Goal: Information Seeking & Learning: Check status

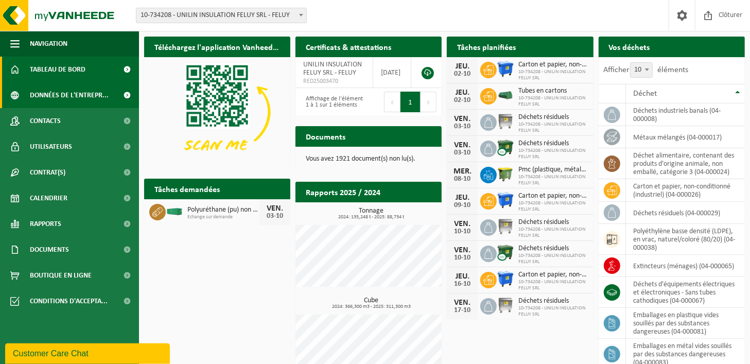
click at [75, 95] on span "Données de l'entrepr..." at bounding box center [69, 95] width 79 height 26
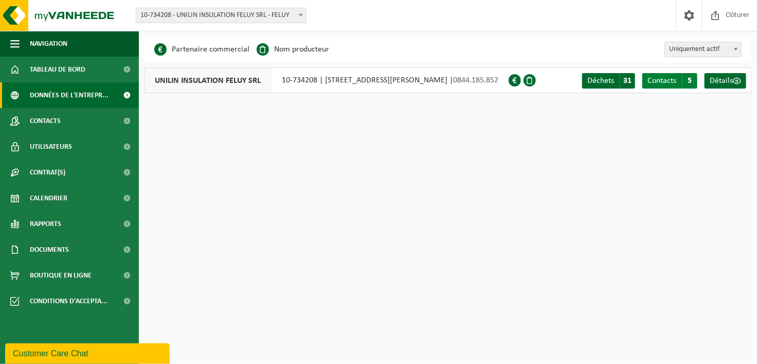
click at [654, 81] on span "Contacts" at bounding box center [662, 81] width 29 height 8
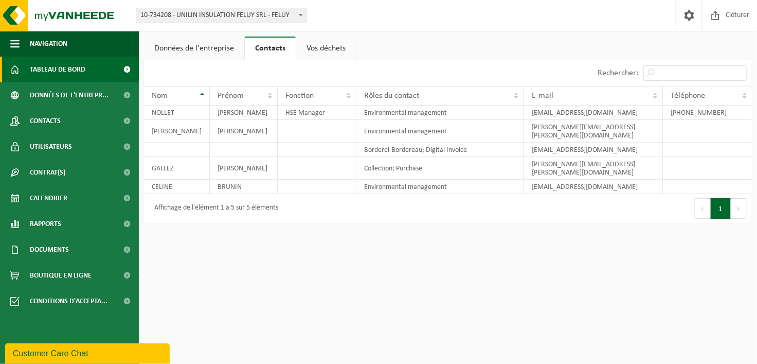
click at [89, 72] on link "Tableau de bord" at bounding box center [69, 70] width 139 height 26
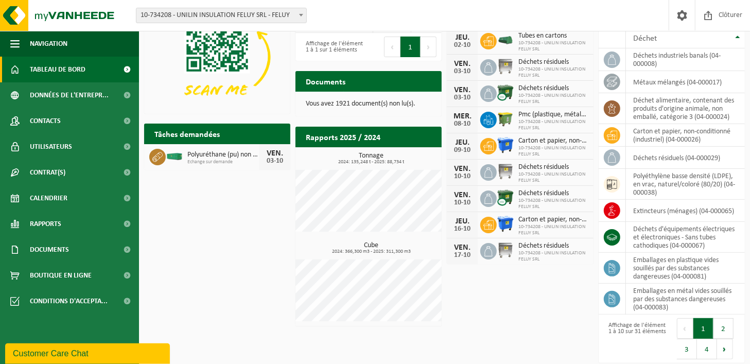
scroll to position [57, 0]
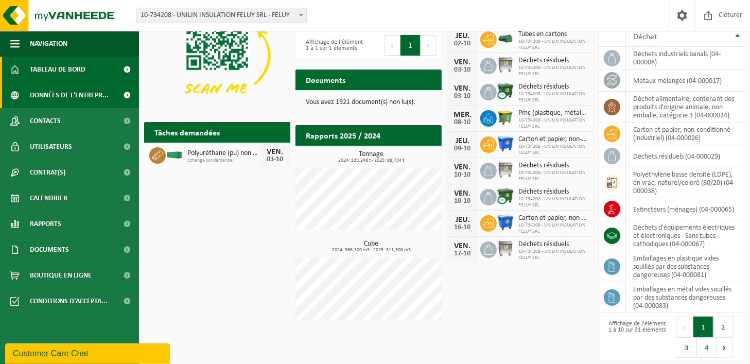
click at [91, 93] on span "Données de l'entrepr..." at bounding box center [69, 95] width 79 height 26
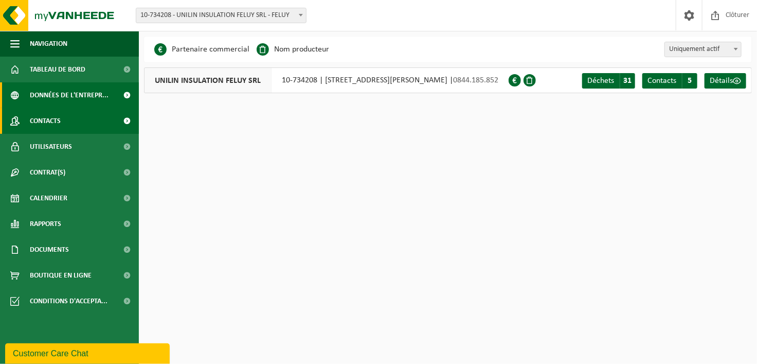
click at [43, 111] on span "Contacts" at bounding box center [45, 121] width 31 height 26
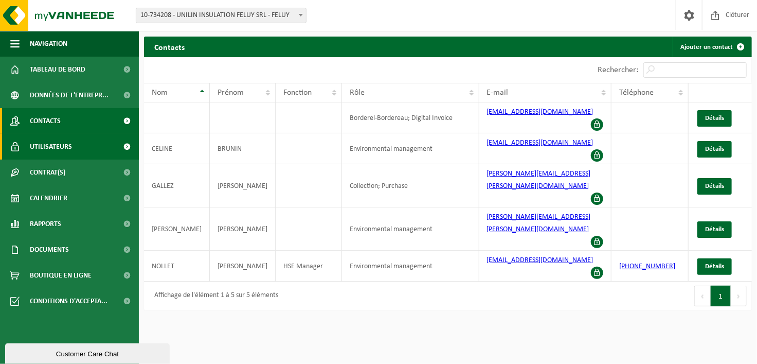
click at [42, 151] on span "Utilisateurs" at bounding box center [51, 147] width 42 height 26
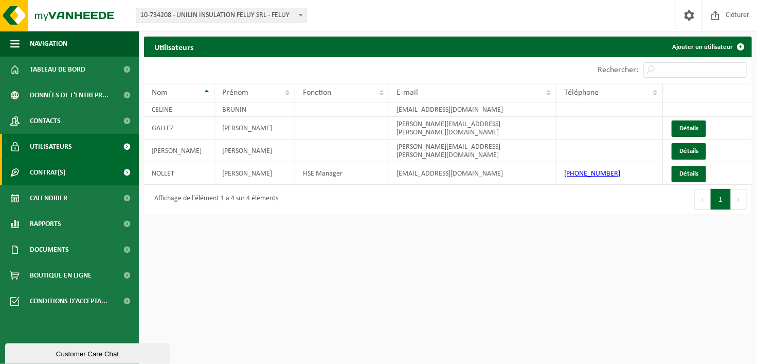
click at [48, 176] on span "Contrat(s)" at bounding box center [48, 173] width 36 height 26
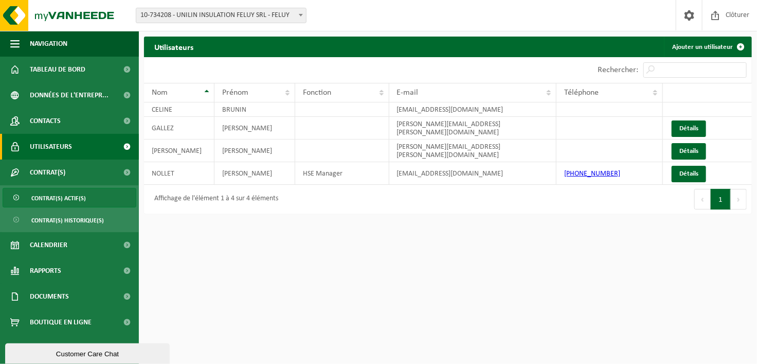
click at [52, 199] on span "Contrat(s) actif(s)" at bounding box center [58, 198] width 55 height 20
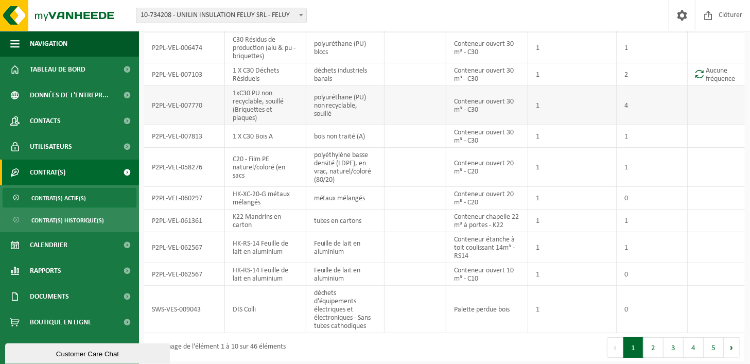
scroll to position [72, 0]
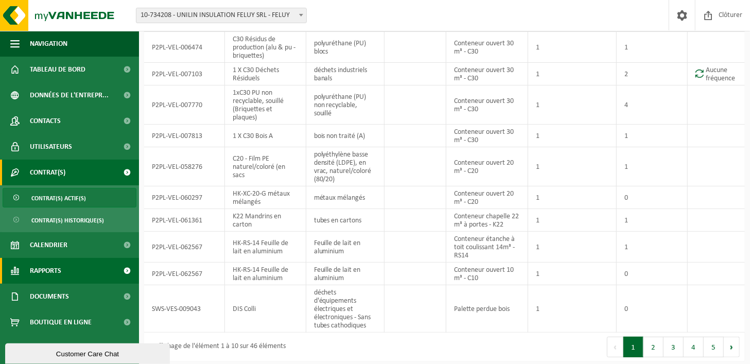
click at [43, 267] on span "Rapports" at bounding box center [45, 271] width 31 height 26
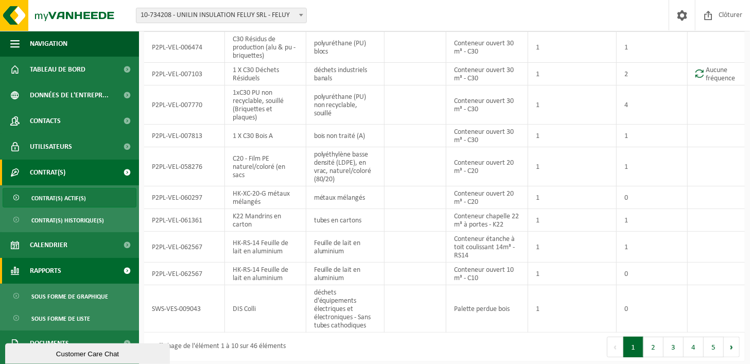
scroll to position [43, 0]
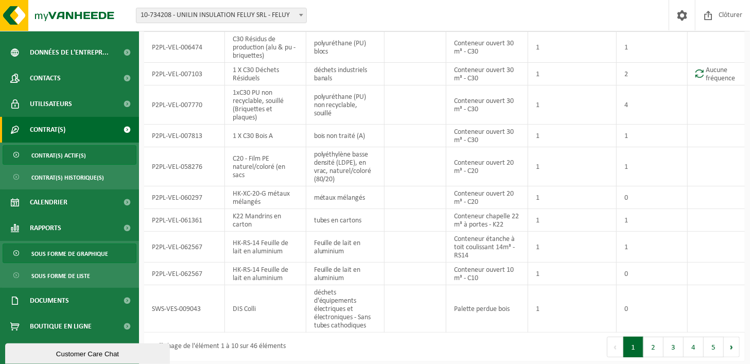
click at [89, 246] on span "Sous forme de graphique" at bounding box center [69, 254] width 77 height 20
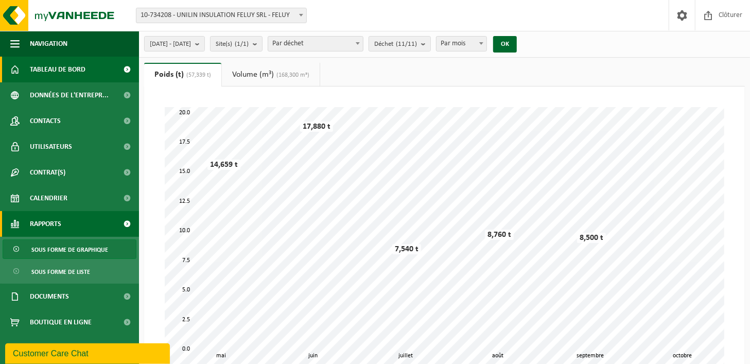
click at [95, 66] on link "Tableau de bord" at bounding box center [69, 70] width 139 height 26
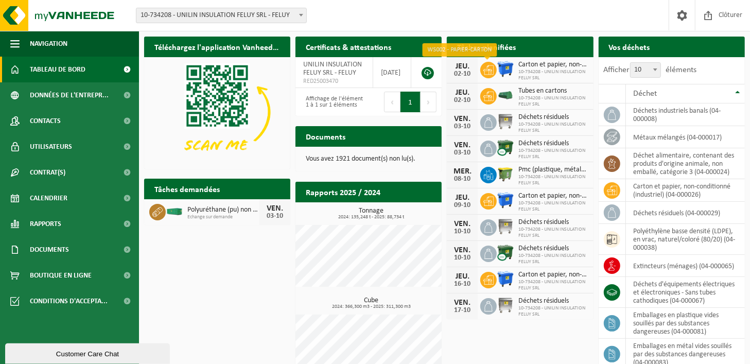
click at [486, 70] on icon at bounding box center [488, 70] width 10 height 10
click at [528, 67] on span "Carton et papier, non-conditionné (industriel)" at bounding box center [552, 65] width 69 height 8
click at [429, 73] on link at bounding box center [427, 73] width 12 height 12
click at [684, 20] on span at bounding box center [681, 15] width 15 height 30
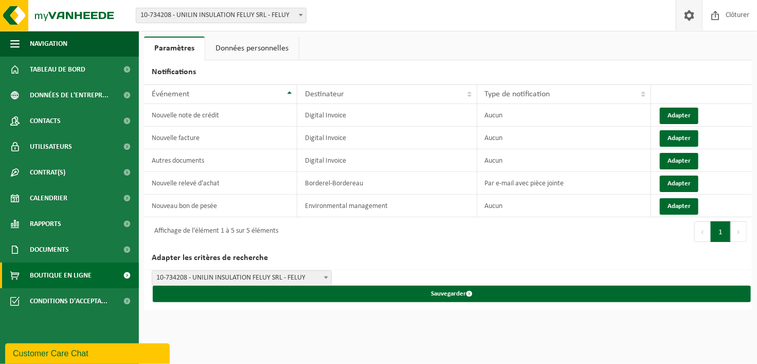
click at [46, 276] on span "Boutique en ligne" at bounding box center [61, 275] width 62 height 26
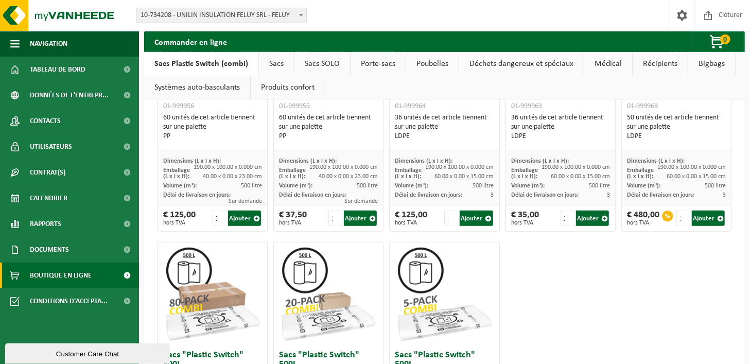
scroll to position [566, 0]
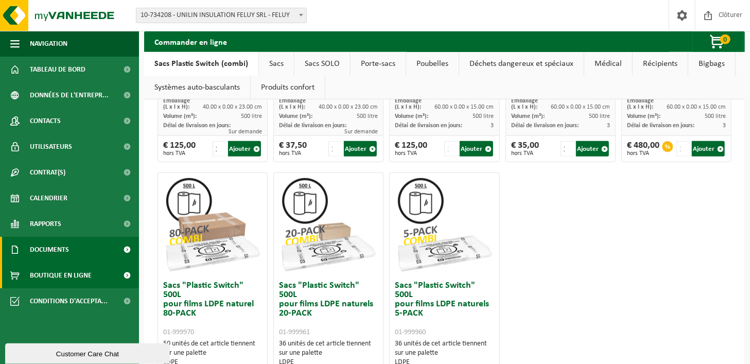
click at [112, 246] on link "Documents" at bounding box center [69, 250] width 139 height 26
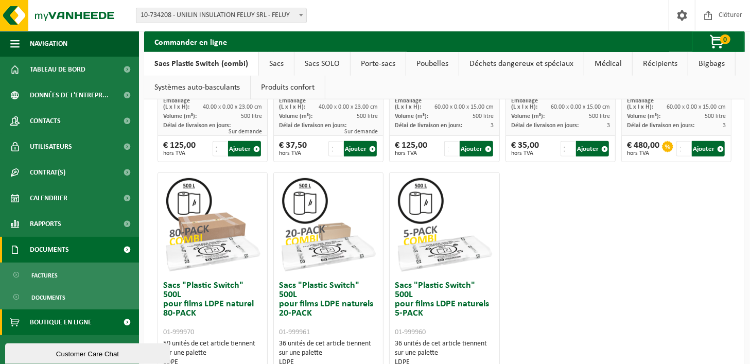
click at [64, 251] on span "Documents" at bounding box center [49, 250] width 39 height 26
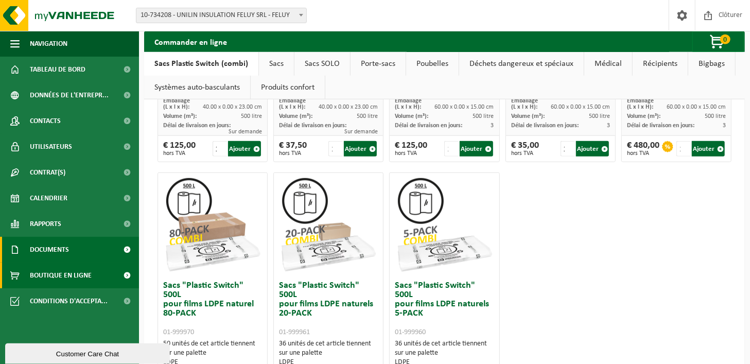
click at [64, 251] on span "Documents" at bounding box center [49, 250] width 39 height 26
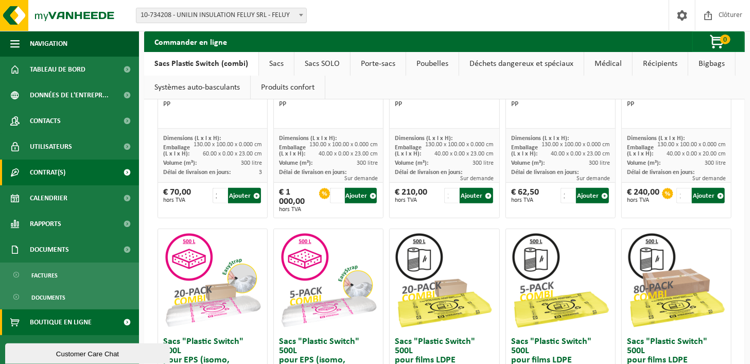
scroll to position [103, 0]
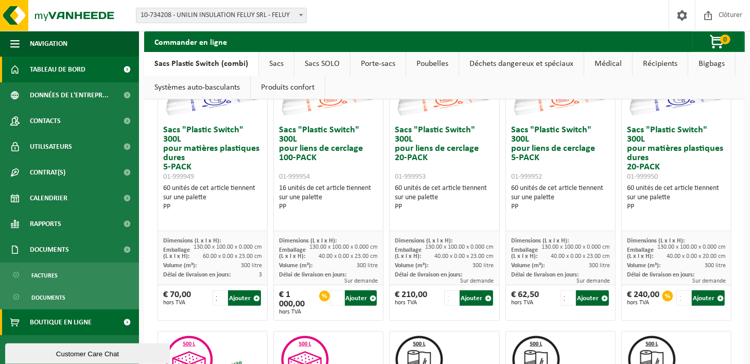
click at [54, 71] on span "Tableau de bord" at bounding box center [58, 70] width 56 height 26
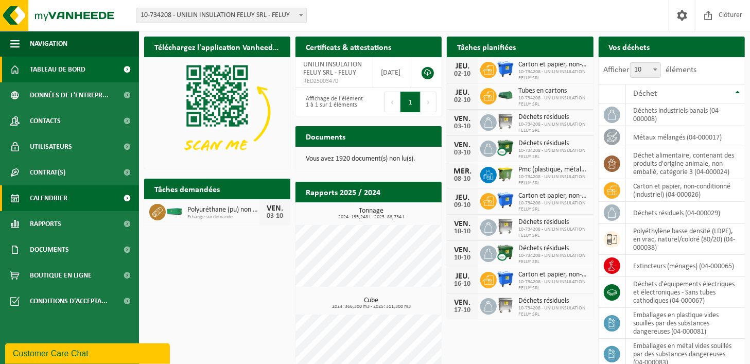
click at [47, 197] on span "Calendrier" at bounding box center [49, 198] width 38 height 26
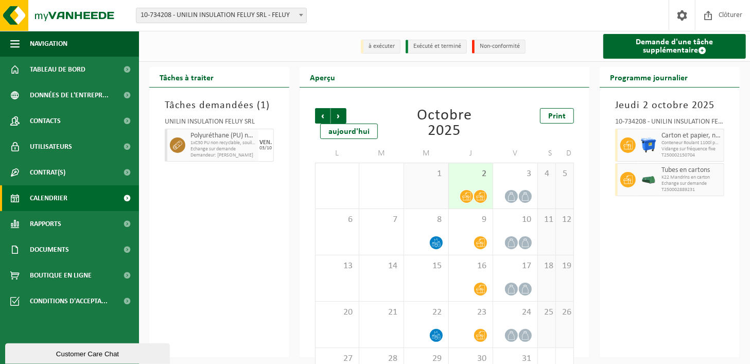
scroll to position [41, 0]
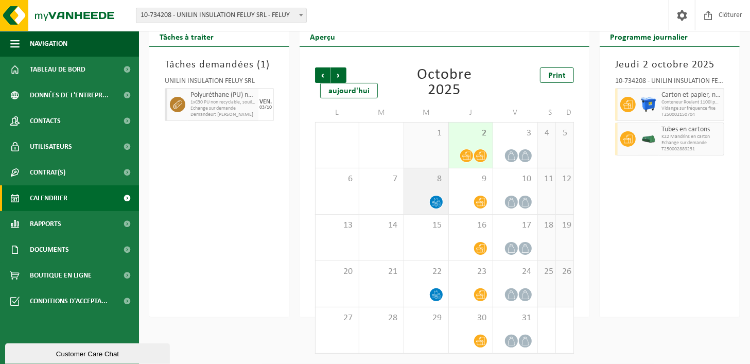
click at [435, 205] on icon at bounding box center [436, 202] width 9 height 9
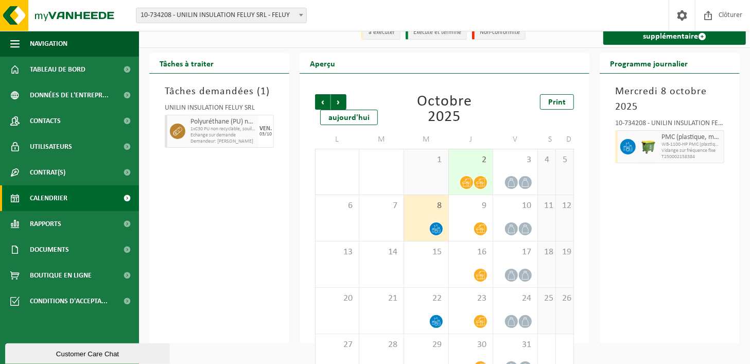
scroll to position [0, 0]
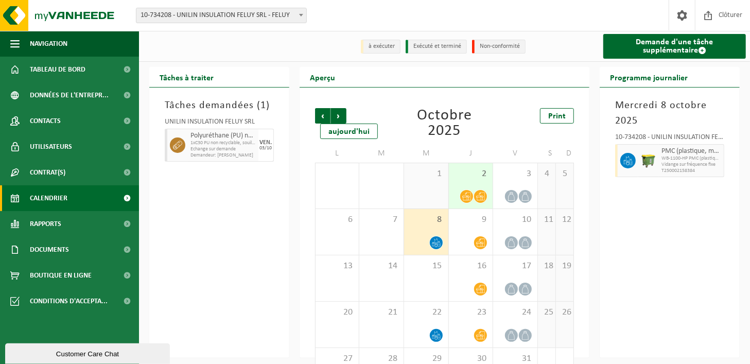
click at [466, 199] on icon at bounding box center [466, 196] width 9 height 9
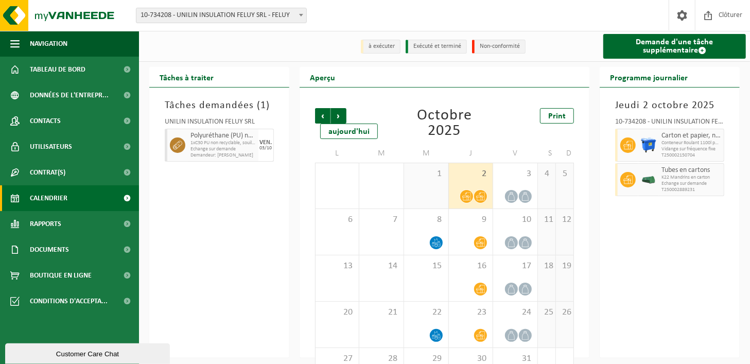
scroll to position [41, 0]
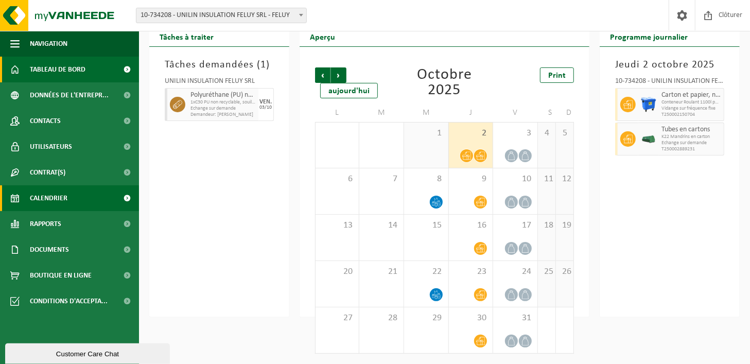
click at [49, 73] on span "Tableau de bord" at bounding box center [58, 70] width 56 height 26
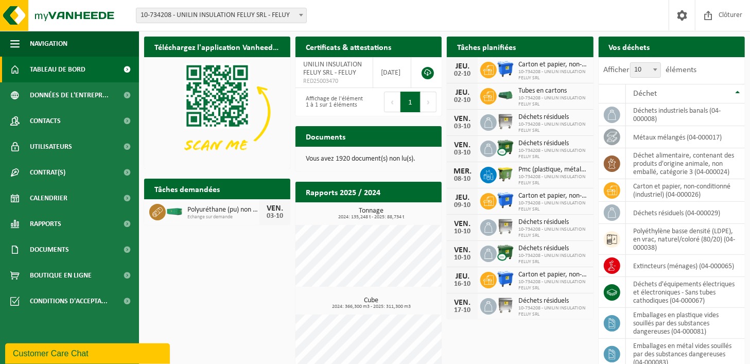
scroll to position [57, 0]
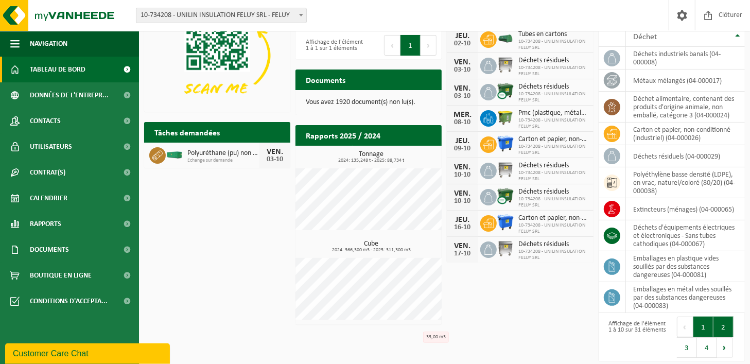
click at [716, 325] on button "2" at bounding box center [723, 326] width 20 height 21
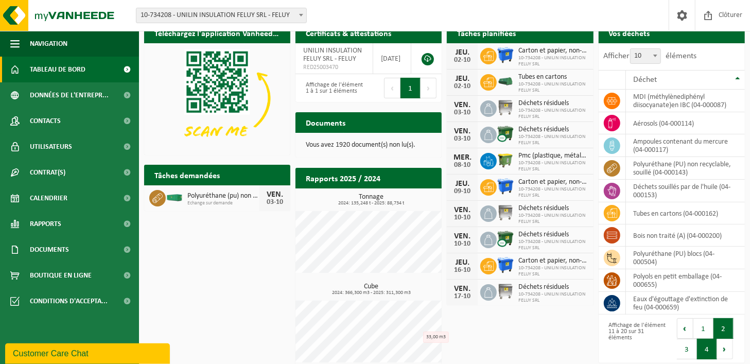
scroll to position [22, 0]
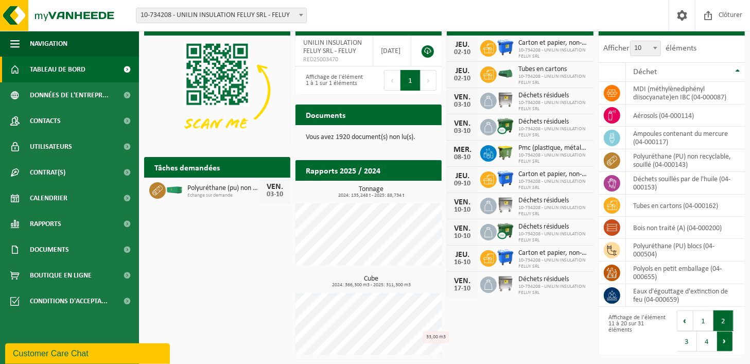
click at [724, 343] on button "Suivant" at bounding box center [725, 341] width 16 height 21
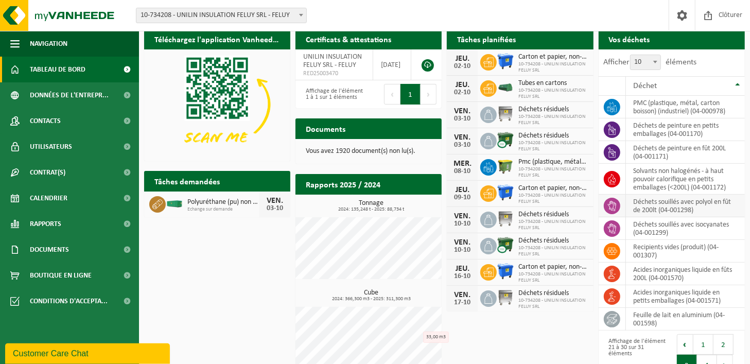
scroll to position [0, 0]
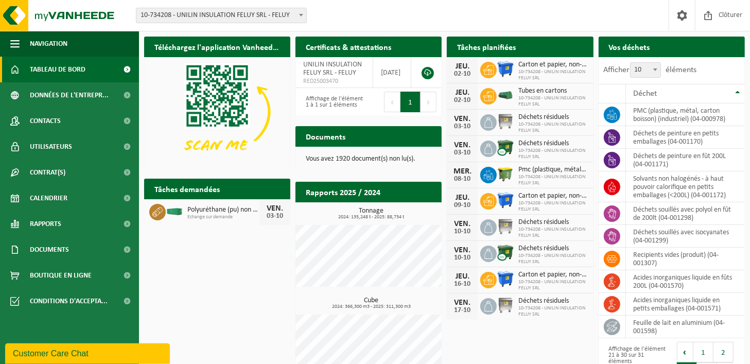
click at [538, 334] on div "Téléchargez l'application Vanheede+ maintenant! Cachez Certificats & attestatio…" at bounding box center [445, 210] width 606 height 359
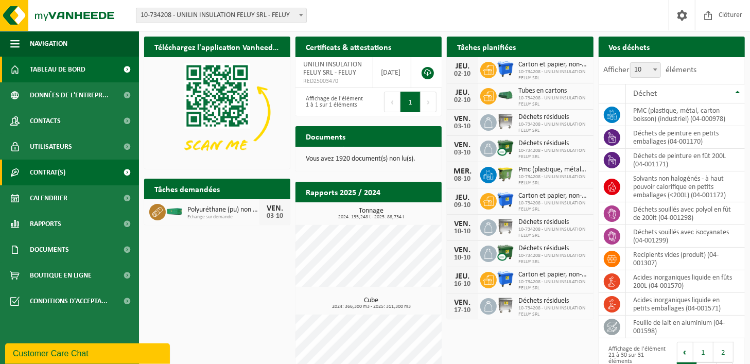
click at [69, 175] on link "Contrat(s)" at bounding box center [69, 173] width 139 height 26
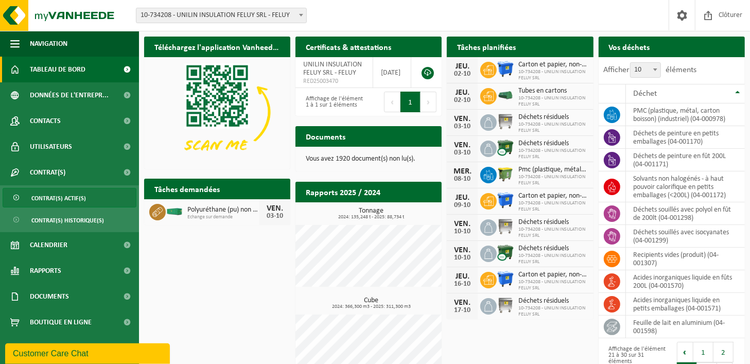
click at [76, 197] on span "Contrat(s) actif(s)" at bounding box center [58, 198] width 55 height 20
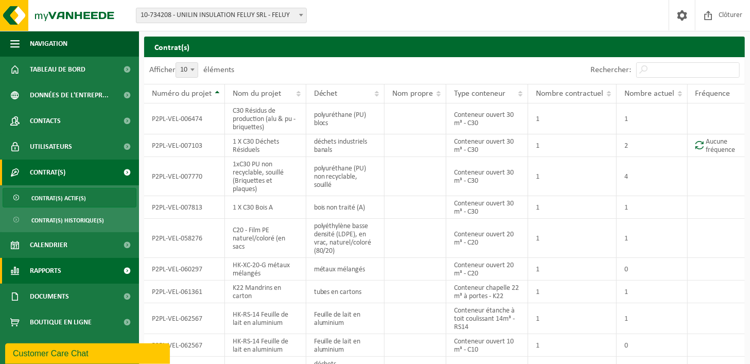
click at [127, 269] on span at bounding box center [127, 271] width 23 height 26
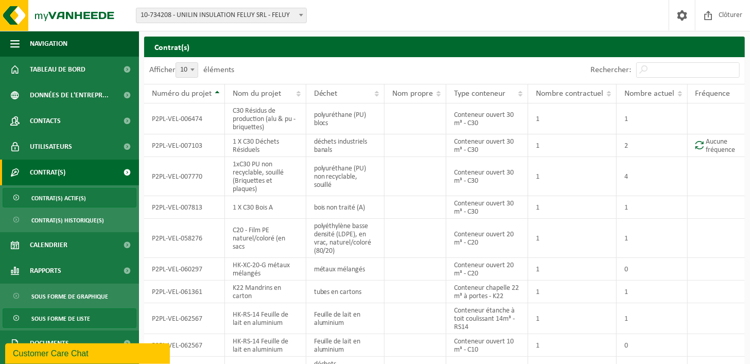
click at [85, 316] on span "Sous forme de liste" at bounding box center [60, 319] width 59 height 20
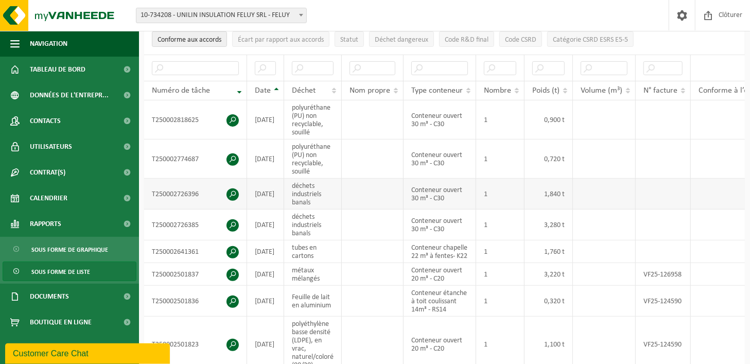
scroll to position [205, 0]
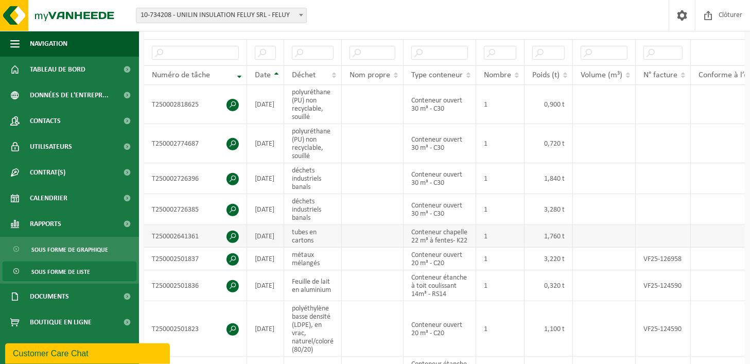
click at [566, 232] on td "1,760 t" at bounding box center [548, 236] width 48 height 23
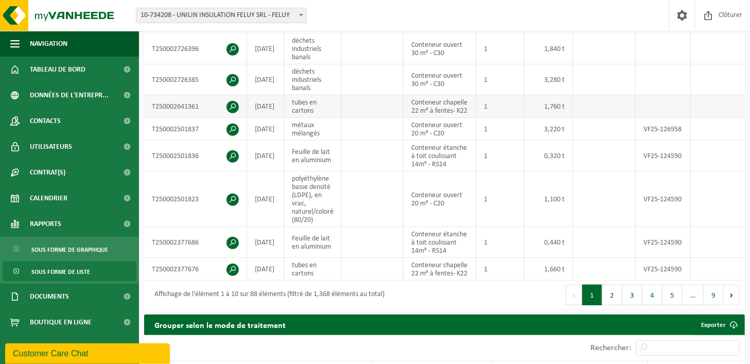
scroll to position [360, 0]
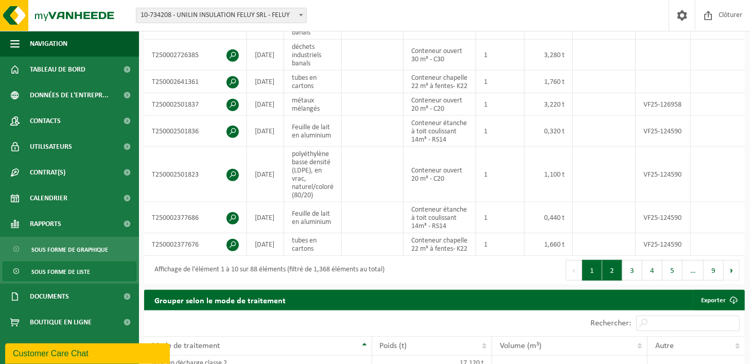
click at [619, 277] on button "2" at bounding box center [612, 270] width 20 height 21
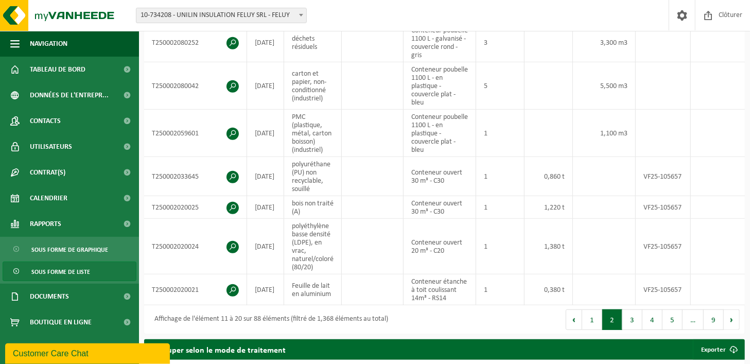
click at [41, 273] on span "Sous forme de liste" at bounding box center [60, 272] width 59 height 20
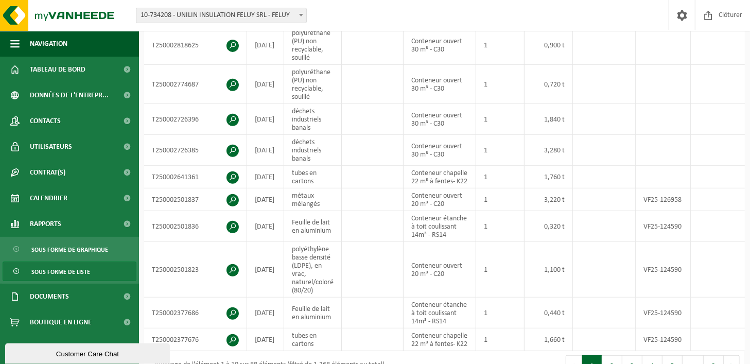
scroll to position [309, 0]
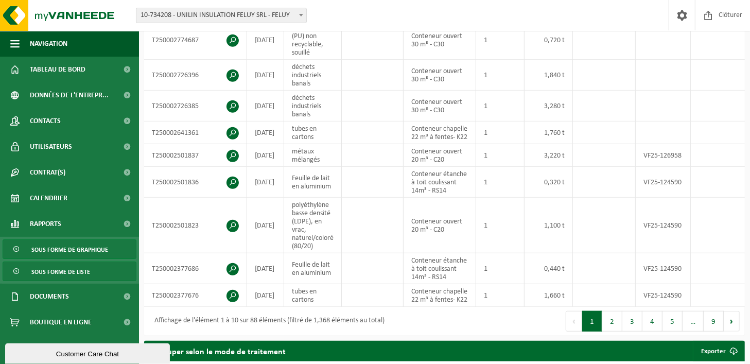
click at [67, 249] on span "Sous forme de graphique" at bounding box center [69, 250] width 77 height 20
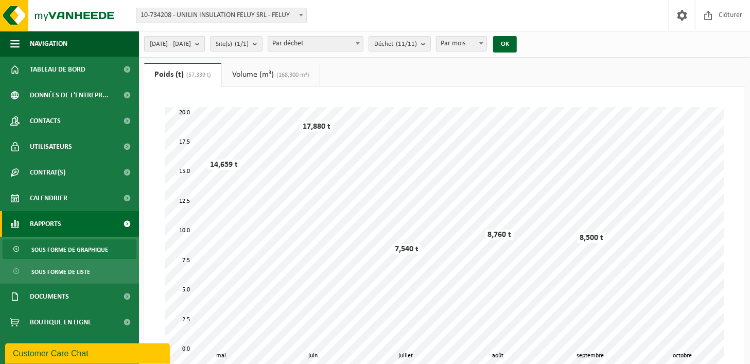
click at [204, 46] on b "submit" at bounding box center [199, 44] width 9 height 14
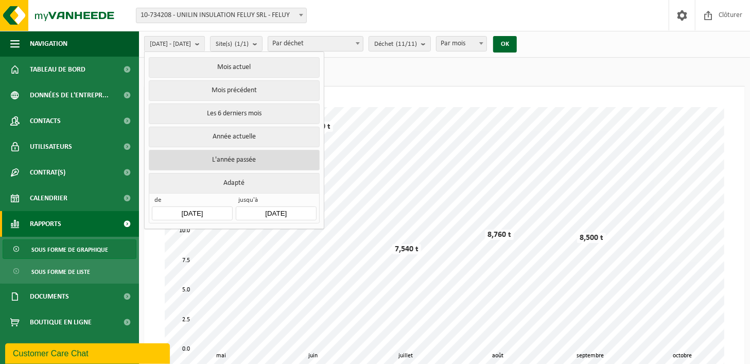
click at [227, 155] on button "L'année passée" at bounding box center [234, 160] width 170 height 21
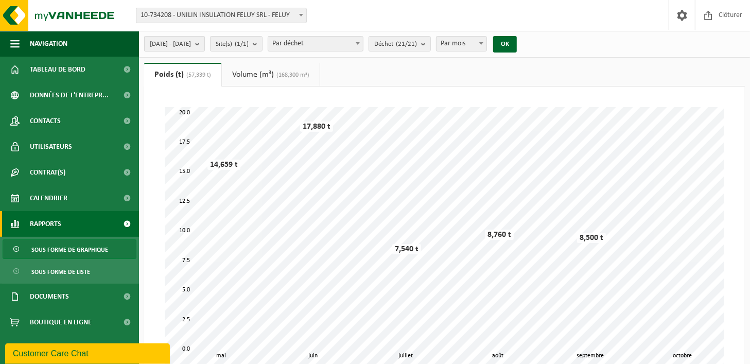
click at [204, 48] on b "submit" at bounding box center [199, 44] width 9 height 14
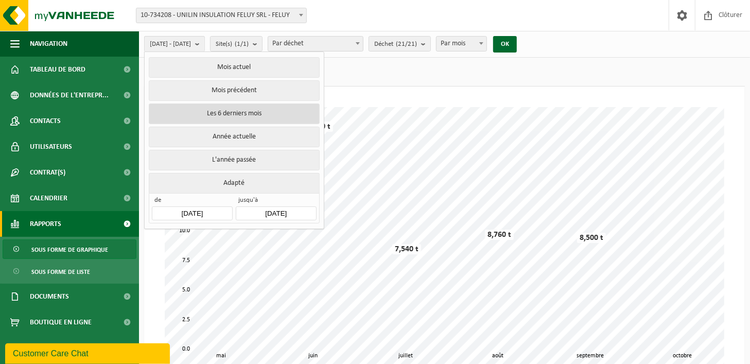
click at [228, 109] on button "Les 6 derniers mois" at bounding box center [234, 113] width 170 height 21
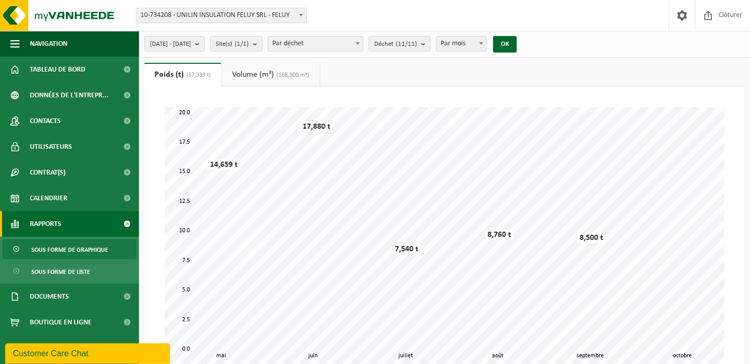
click at [264, 79] on link "Volume (m³) (168,300 m³)" at bounding box center [271, 75] width 98 height 24
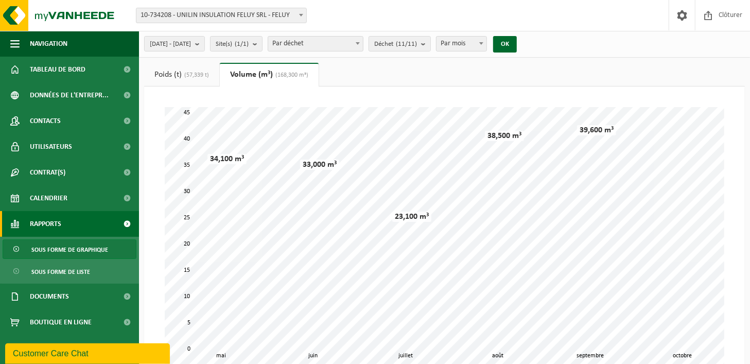
click at [202, 75] on span "(57,339 t)" at bounding box center [195, 75] width 27 height 6
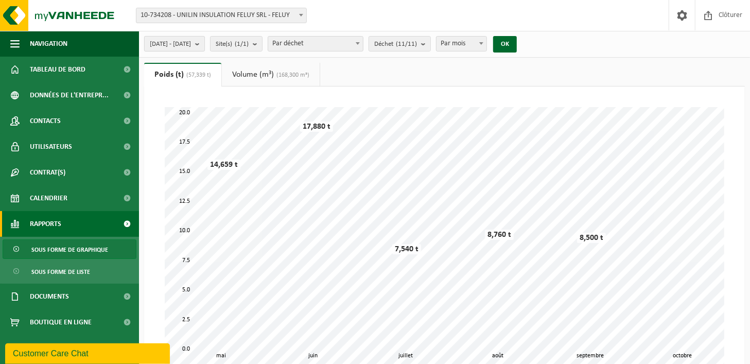
click at [204, 44] on b "submit" at bounding box center [199, 44] width 9 height 14
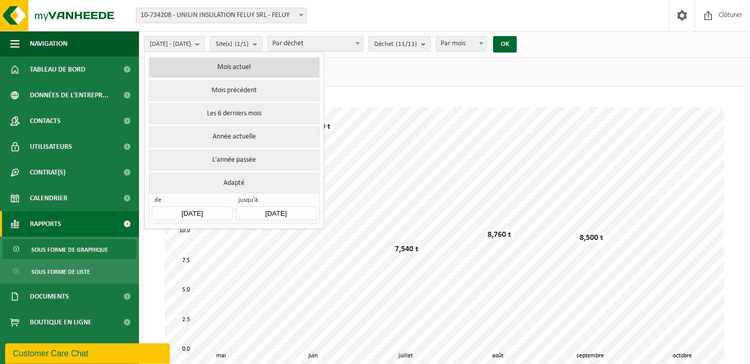
click at [226, 69] on button "Mois actuel" at bounding box center [234, 67] width 170 height 21
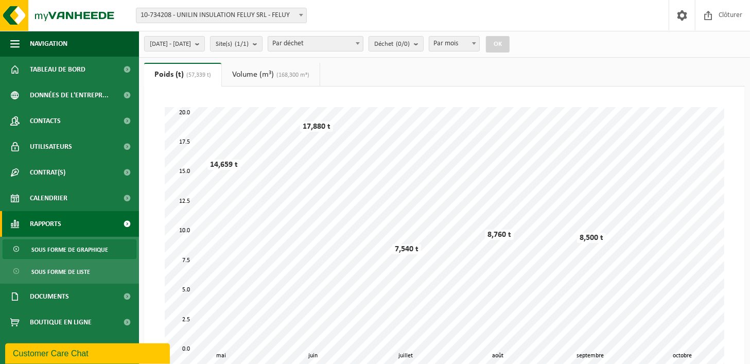
click at [510, 42] on div "[DATE] - [DATE] Mois actuel Mois précédent Les 6 derniers mois Année actuelle L…" at bounding box center [330, 44] width 382 height 22
click at [510, 43] on div "OK" at bounding box center [498, 44] width 26 height 16
drag, startPoint x: 525, startPoint y: 32, endPoint x: 465, endPoint y: 53, distance: 64.3
click at [521, 34] on div "[DATE] - [DATE] Mois actuel Mois précédent Les 6 derniers mois Année actuelle L…" at bounding box center [444, 44] width 611 height 27
click at [423, 44] on b "submit" at bounding box center [418, 44] width 9 height 14
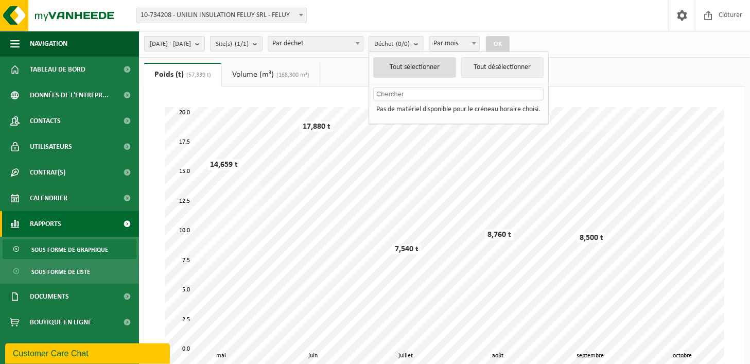
click at [444, 64] on button "Tout sélectionner" at bounding box center [414, 67] width 83 height 21
click at [509, 57] on button "Tout désélectionner" at bounding box center [502, 67] width 83 height 21
click at [363, 49] on span at bounding box center [358, 43] width 10 height 13
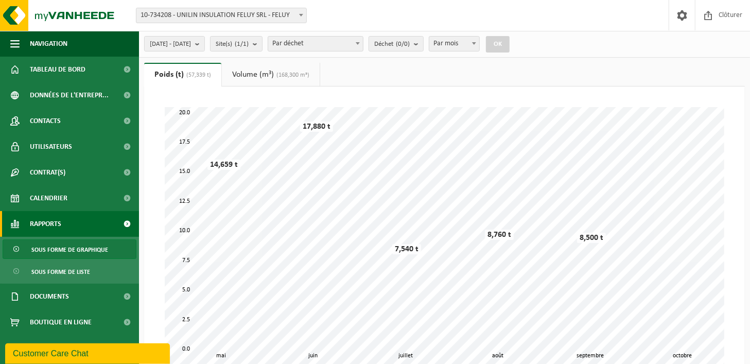
click at [420, 87] on div "Patientez Le téléchargement est un peu long en raison de la grande quantité de …" at bounding box center [444, 268] width 601 height 364
click at [509, 40] on button "OK" at bounding box center [498, 44] width 24 height 16
click at [248, 66] on link "Volume (m³) (168,300 m³)" at bounding box center [271, 75] width 98 height 24
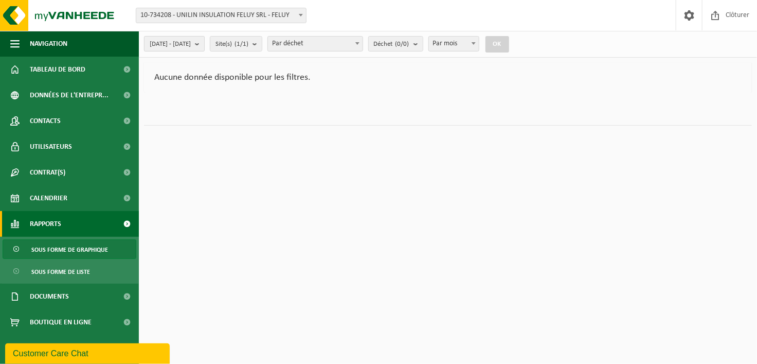
click at [205, 39] on button "[DATE] - [DATE]" at bounding box center [174, 43] width 61 height 15
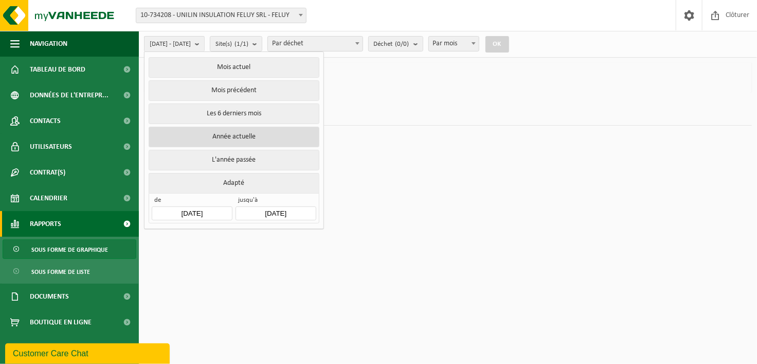
click at [249, 144] on button "Année actuelle" at bounding box center [234, 137] width 170 height 21
type input "[DATE]"
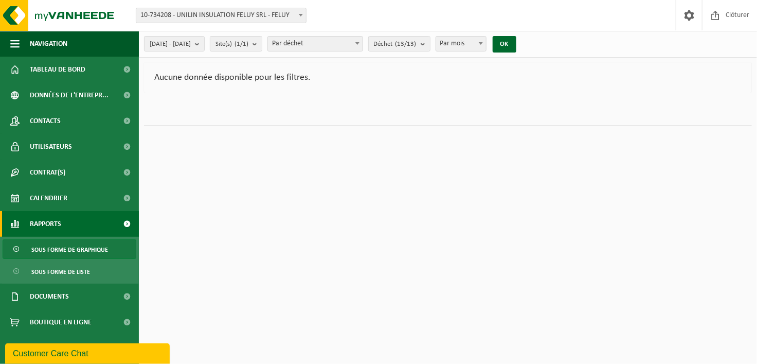
click at [205, 32] on div "[DATE] - [DATE] Mois actuel Mois précédent Les 6 derniers mois Année actuelle L…" at bounding box center [448, 44] width 619 height 27
click at [191, 41] on span "[DATE] - [DATE]" at bounding box center [170, 44] width 41 height 15
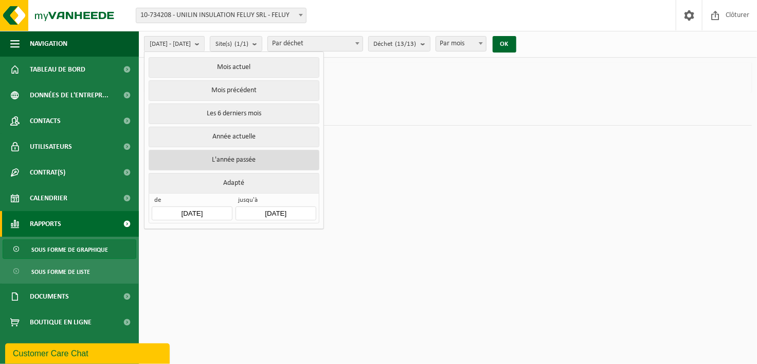
click at [210, 160] on button "L'année passée" at bounding box center [234, 160] width 170 height 21
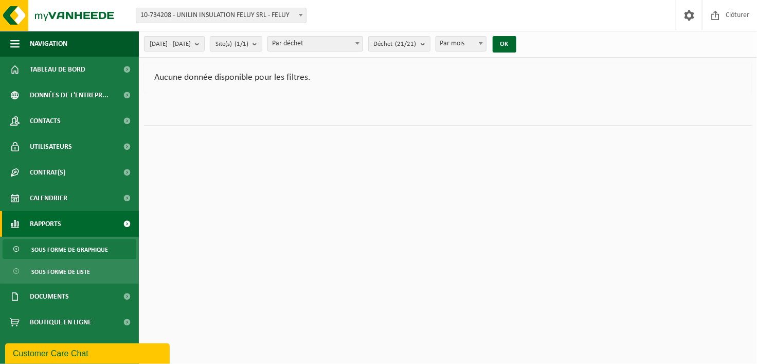
click at [517, 44] on div "[DATE] - [DATE] Mois actuel Mois précédent Les 6 derniers mois Année actuelle L…" at bounding box center [333, 44] width 389 height 22
click at [517, 45] on button "OK" at bounding box center [505, 44] width 24 height 16
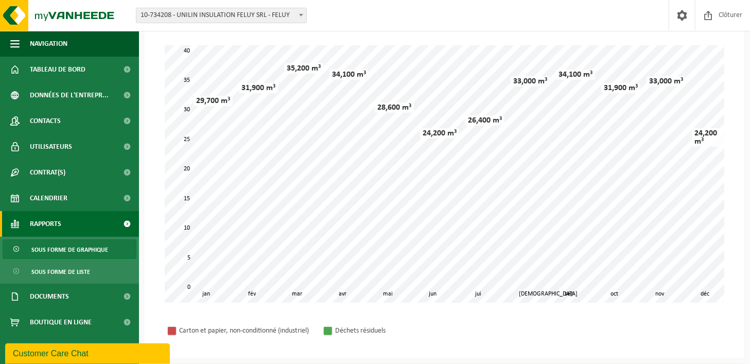
scroll to position [58, 0]
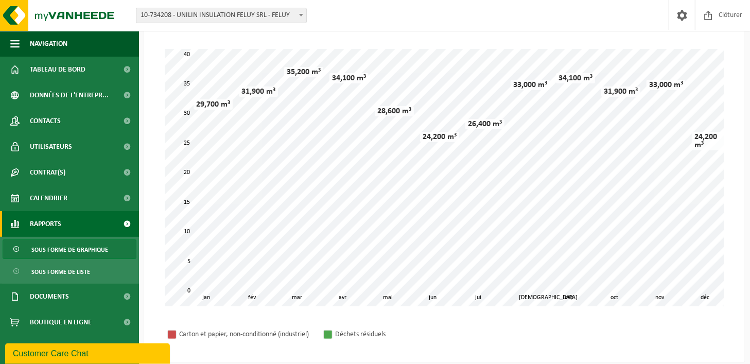
drag, startPoint x: 470, startPoint y: 318, endPoint x: 286, endPoint y: 311, distance: 184.3
click at [286, 311] on div "Patientez Le téléchargement est un peu long en raison de la grande quantité de …" at bounding box center [444, 178] width 580 height 278
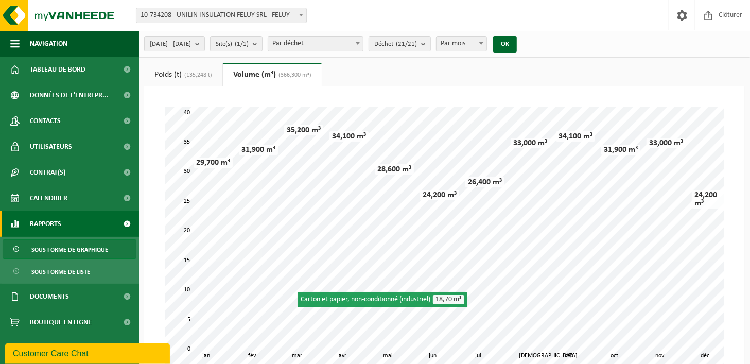
scroll to position [0, 0]
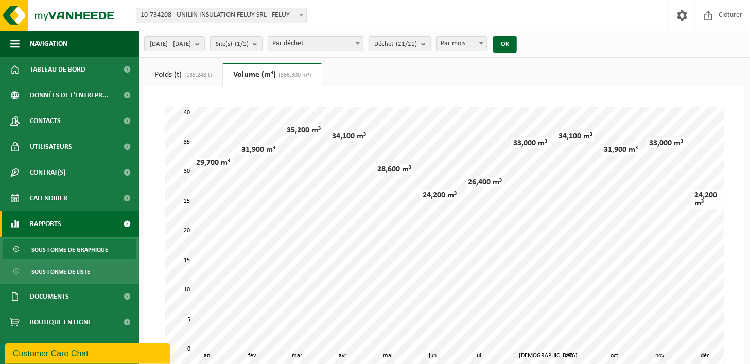
drag, startPoint x: 159, startPoint y: 63, endPoint x: 163, endPoint y: 67, distance: 5.5
click at [160, 63] on link "Poids (t) (135,248 t)" at bounding box center [183, 75] width 78 height 24
